Goal: Task Accomplishment & Management: Use online tool/utility

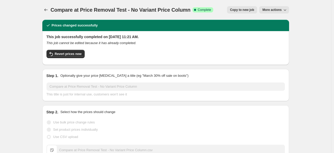
click at [48, 10] on icon "Price change jobs" at bounding box center [45, 9] width 5 height 5
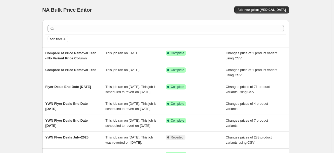
click at [314, 28] on div "NA Bulk Price Editor. This page is ready NA Bulk Price Editor Add new price [ME…" at bounding box center [165, 136] width 331 height 273
click at [266, 9] on span "Add new price [MEDICAL_DATA]" at bounding box center [261, 10] width 48 height 4
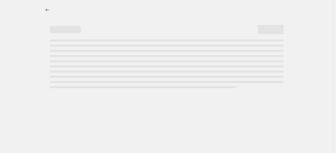
select select "percentage"
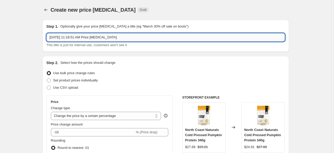
click at [135, 34] on input "[DATE] 11:18:51 AM Price [MEDICAL_DATA]" at bounding box center [165, 37] width 238 height 8
drag, startPoint x: 140, startPoint y: 34, endPoint x: 29, endPoint y: 33, distance: 111.6
click at [134, 39] on input "[DATE] 11:18:51 AM Price [MEDICAL_DATA]" at bounding box center [165, 37] width 238 height 8
drag, startPoint x: 140, startPoint y: 38, endPoint x: 40, endPoint y: 36, distance: 100.0
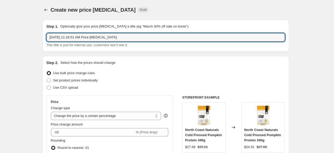
type input "Books - Compare at Price Removal"
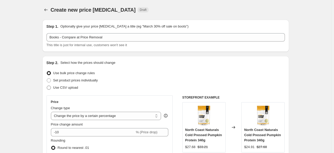
click at [50, 89] on span at bounding box center [49, 88] width 4 height 4
click at [47, 86] on input "Use CSV upload" at bounding box center [47, 86] width 0 height 0
radio input "true"
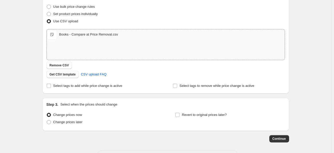
scroll to position [78, 0]
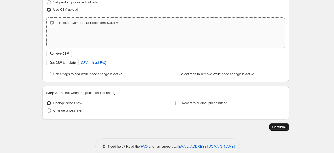
click at [280, 129] on button "Continue" at bounding box center [279, 127] width 20 height 7
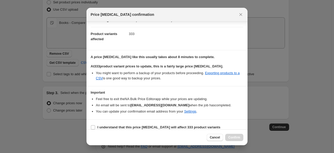
scroll to position [23, 0]
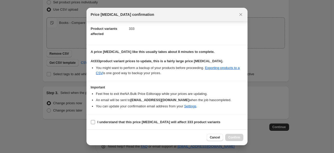
click at [93, 121] on input "I understand that this price [MEDICAL_DATA] will affect 333 product variants" at bounding box center [93, 122] width 4 height 4
checkbox input "true"
click at [237, 138] on span "Confirm" at bounding box center [234, 137] width 12 height 4
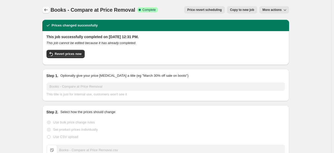
click at [47, 10] on icon "Price change jobs" at bounding box center [45, 9] width 5 height 5
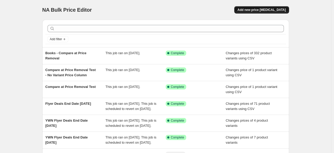
click at [259, 10] on span "Add new price [MEDICAL_DATA]" at bounding box center [261, 10] width 48 height 4
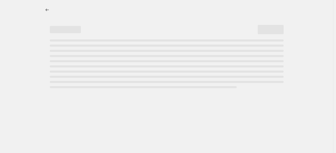
select select "percentage"
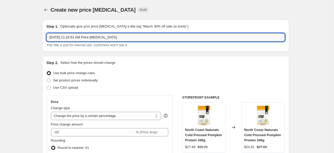
drag, startPoint x: 134, startPoint y: 37, endPoint x: 13, endPoint y: 33, distance: 120.8
type input "Kids Books Sale"
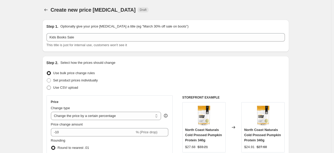
click at [51, 87] on span at bounding box center [49, 88] width 4 height 4
click at [47, 86] on input "Use CSV upload" at bounding box center [47, 86] width 0 height 0
radio input "true"
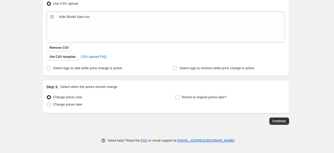
scroll to position [87, 0]
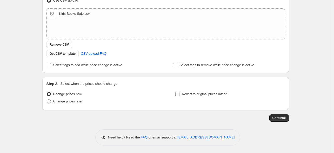
click at [178, 95] on input "Revert to original prices later?" at bounding box center [177, 94] width 4 height 4
checkbox input "true"
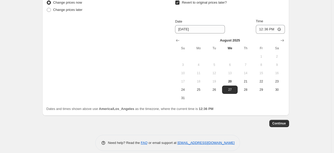
scroll to position [184, 0]
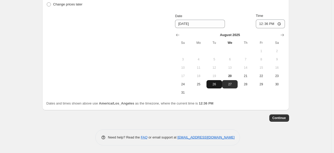
click at [216, 86] on span "26" at bounding box center [213, 84] width 11 height 4
type input "[DATE]"
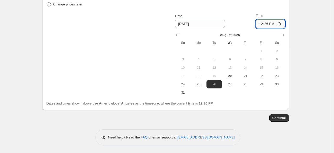
click at [263, 24] on input "12:36" at bounding box center [270, 23] width 29 height 9
type input "00:01"
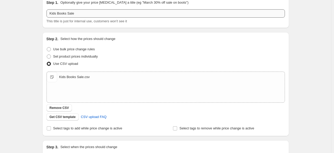
scroll to position [3, 0]
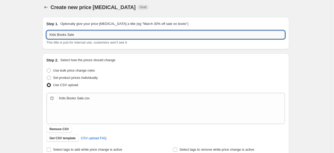
click at [105, 33] on input "Kids Books Sale" at bounding box center [165, 35] width 238 height 8
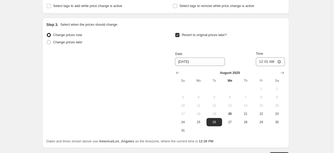
scroll to position [184, 0]
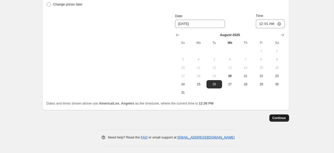
type input "Kids Books Sale [DATE]-[DATE]"
click at [280, 119] on span "Continue" at bounding box center [278, 118] width 13 height 4
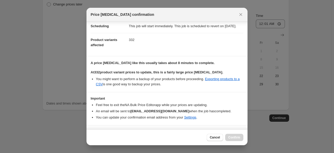
scroll to position [28, 0]
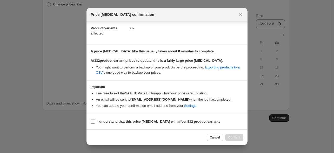
click at [92, 122] on input "I understand that this price [MEDICAL_DATA] will affect 332 product variants" at bounding box center [93, 122] width 4 height 4
checkbox input "true"
click at [235, 138] on span "Confirm" at bounding box center [234, 137] width 12 height 4
